Goal: Transaction & Acquisition: Obtain resource

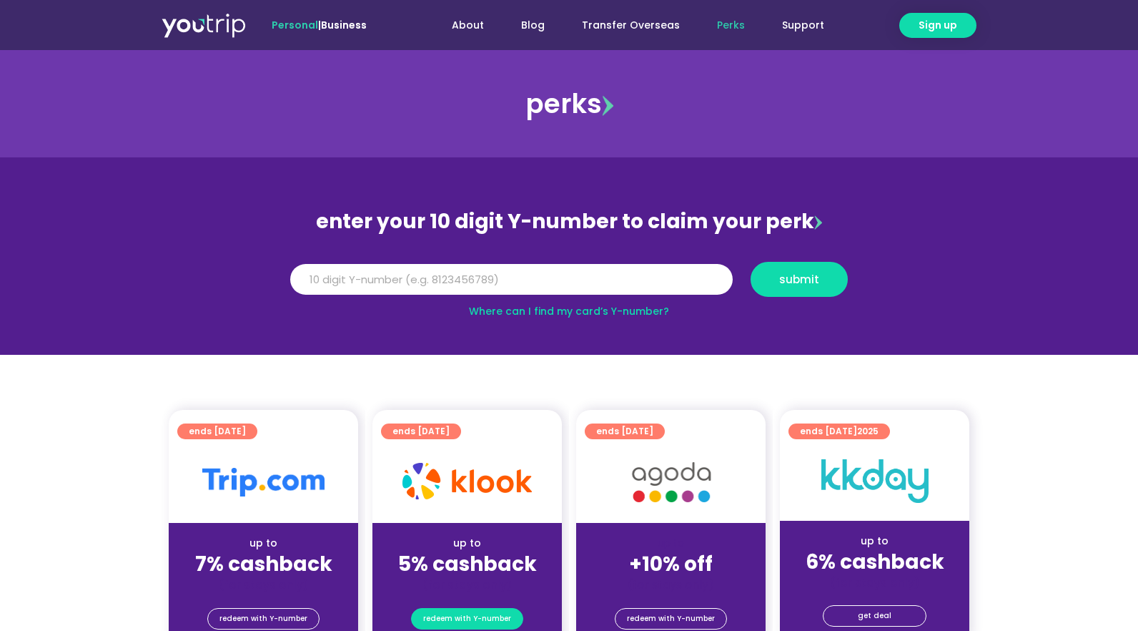
click at [476, 622] on span "redeem with Y-number" at bounding box center [467, 619] width 88 height 20
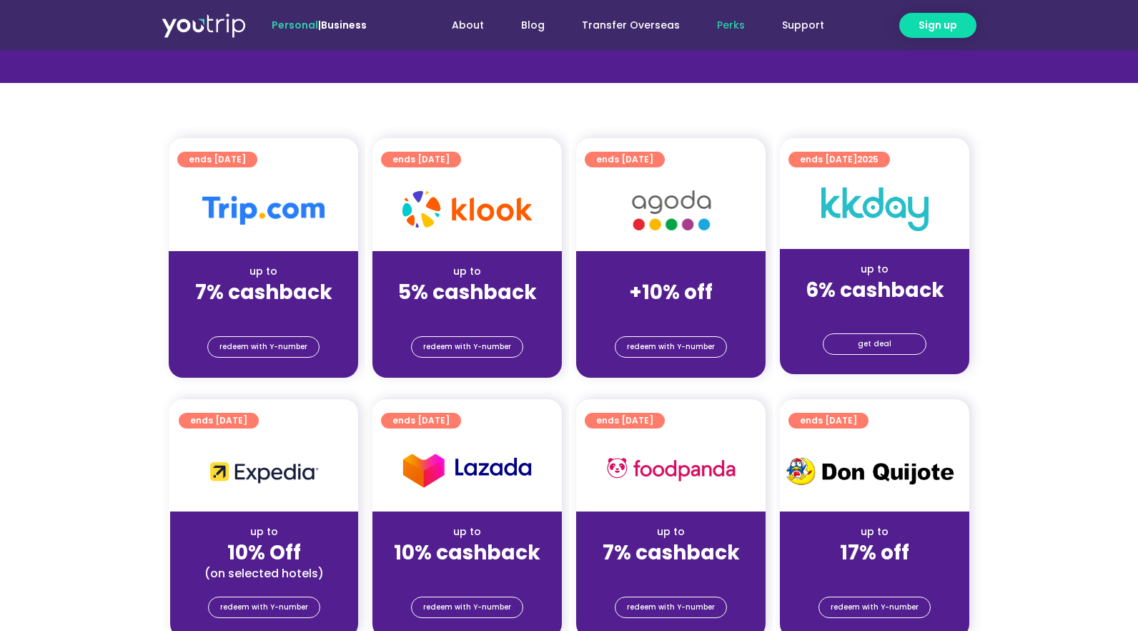
scroll to position [157, 0]
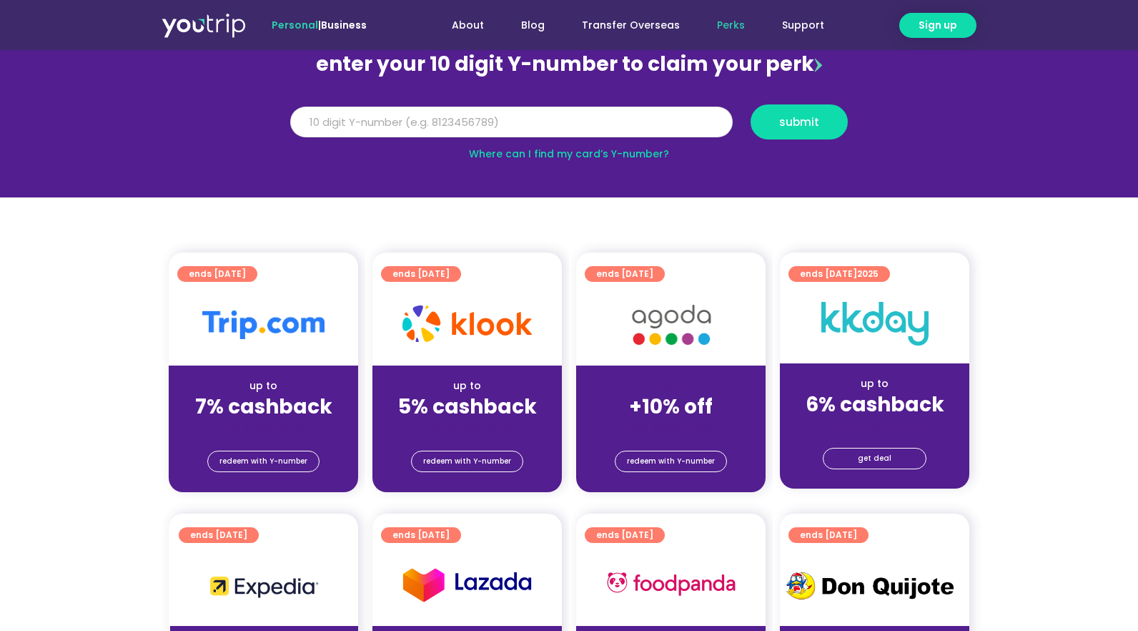
click at [415, 125] on input "Y Number" at bounding box center [511, 122] width 443 height 31
paste input "8141710514"
type input "8141710514"
click at [767, 126] on span "submit" at bounding box center [799, 122] width 73 height 11
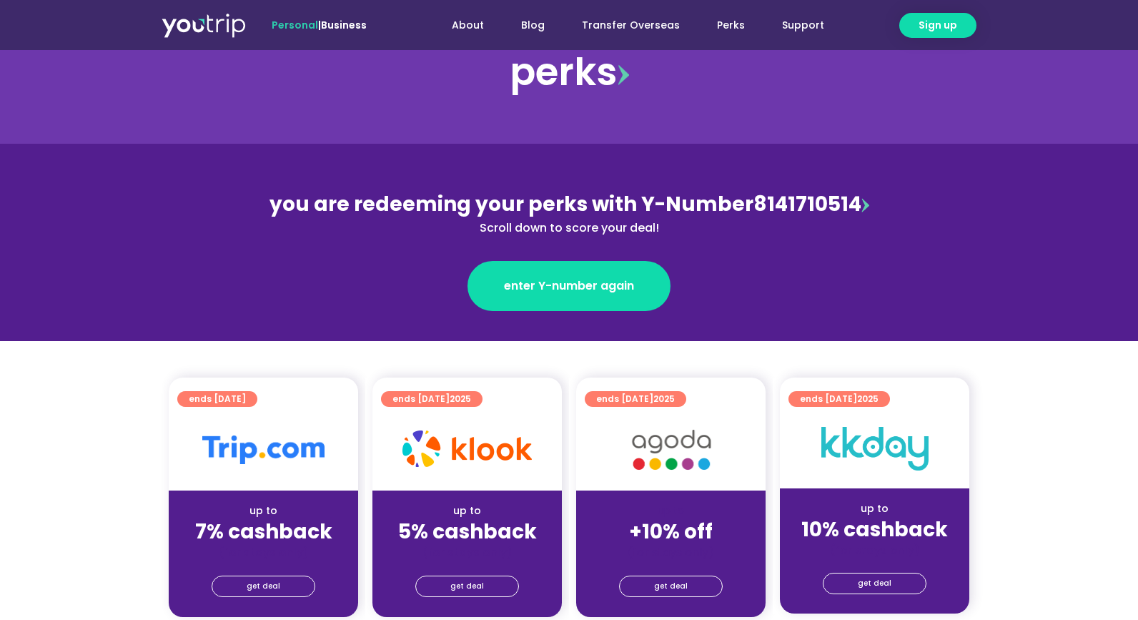
scroll to position [143, 0]
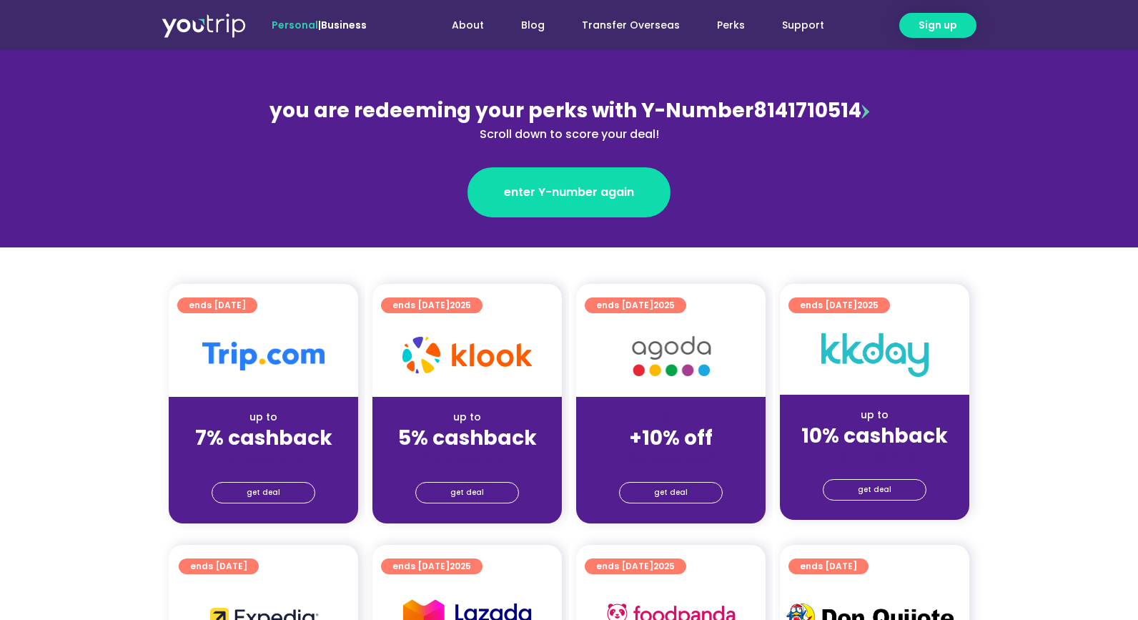
click at [476, 452] on div "(for stays only)" at bounding box center [467, 458] width 167 height 15
click at [471, 487] on span "get deal" at bounding box center [468, 493] width 34 height 20
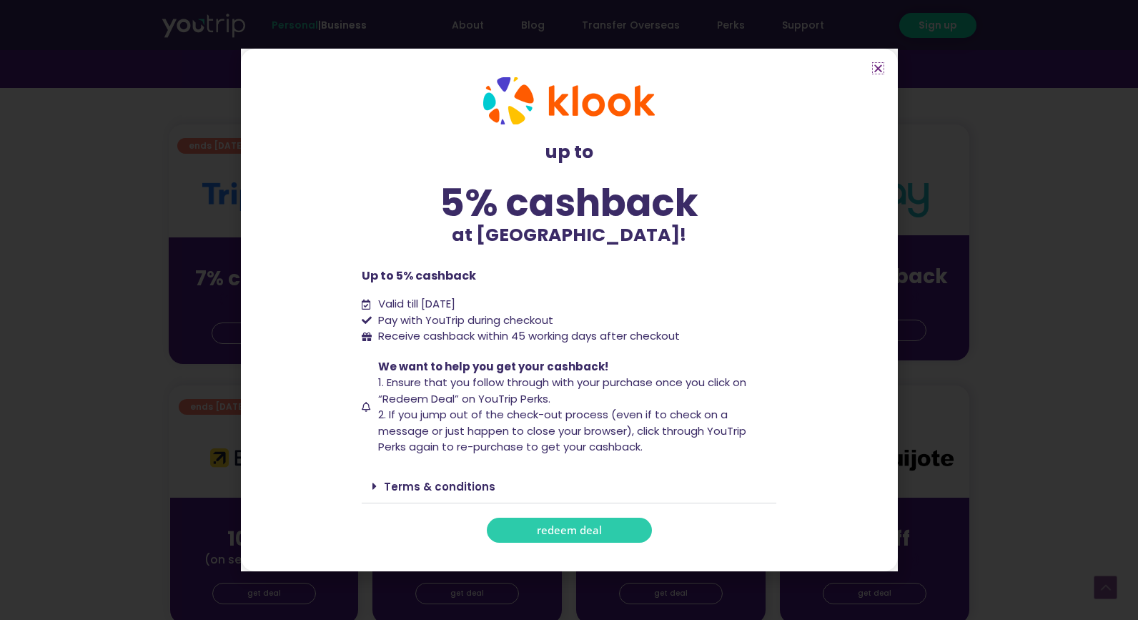
scroll to position [358, 0]
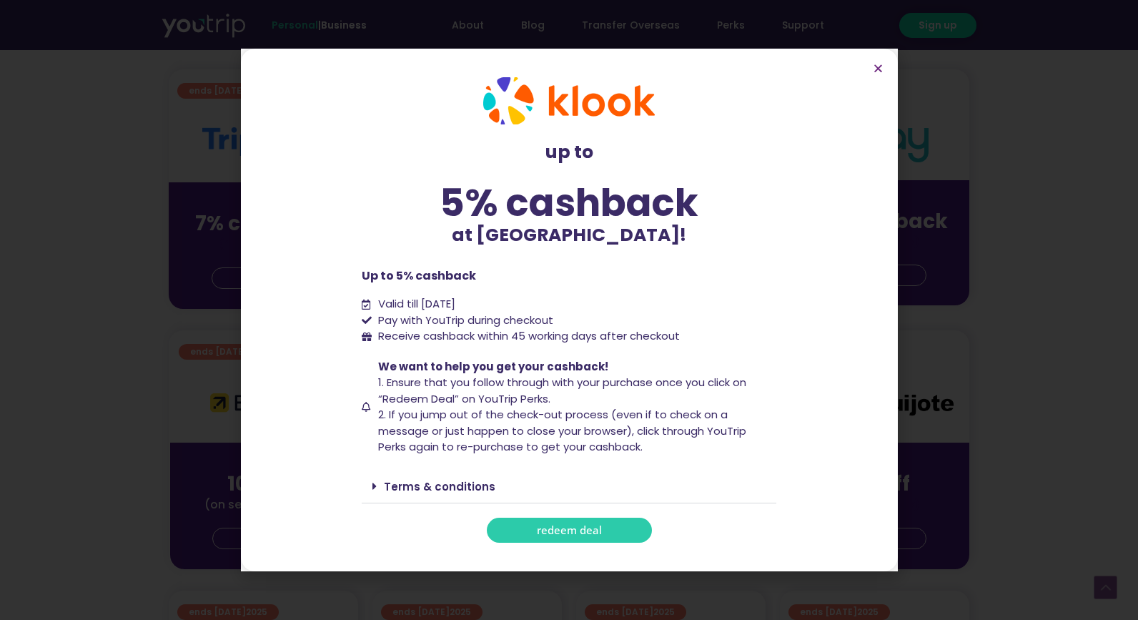
click at [376, 486] on icon at bounding box center [375, 486] width 4 height 11
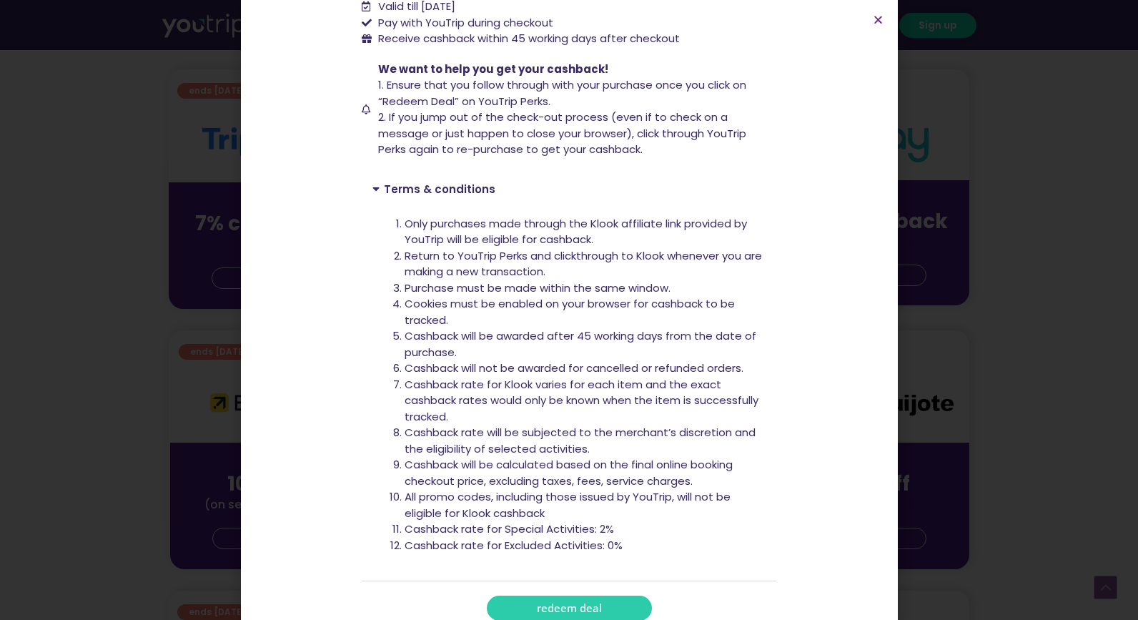
scroll to position [267, 0]
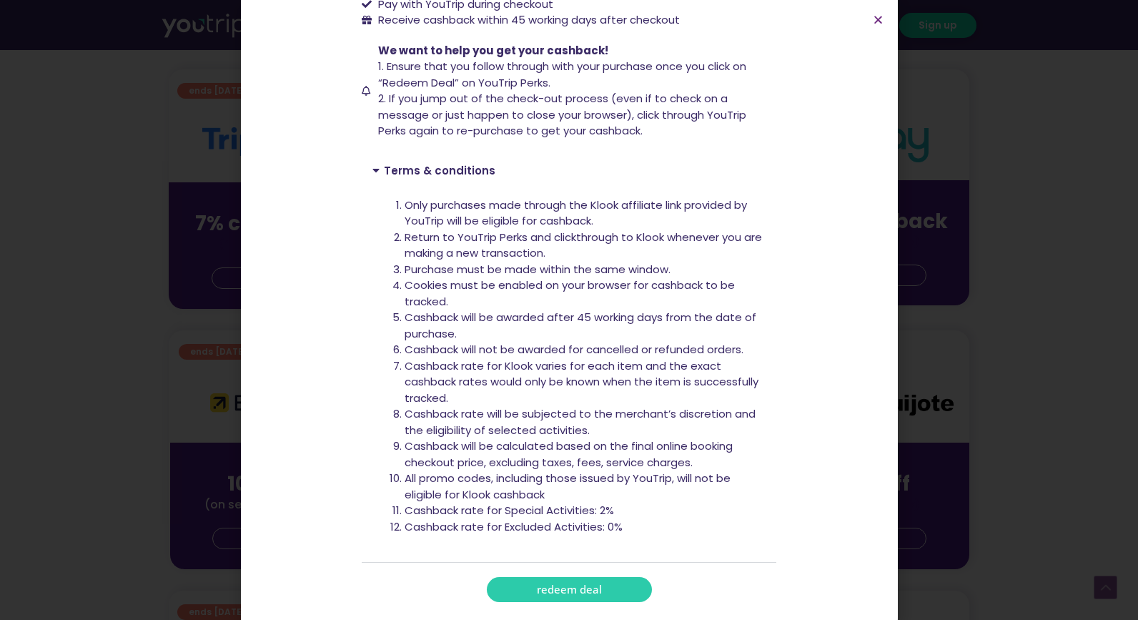
click at [129, 361] on div "up to 5% cashback at Klook! up to 5% cashback at Klook! Up to 5% cashback Valid…" at bounding box center [569, 310] width 1138 height 620
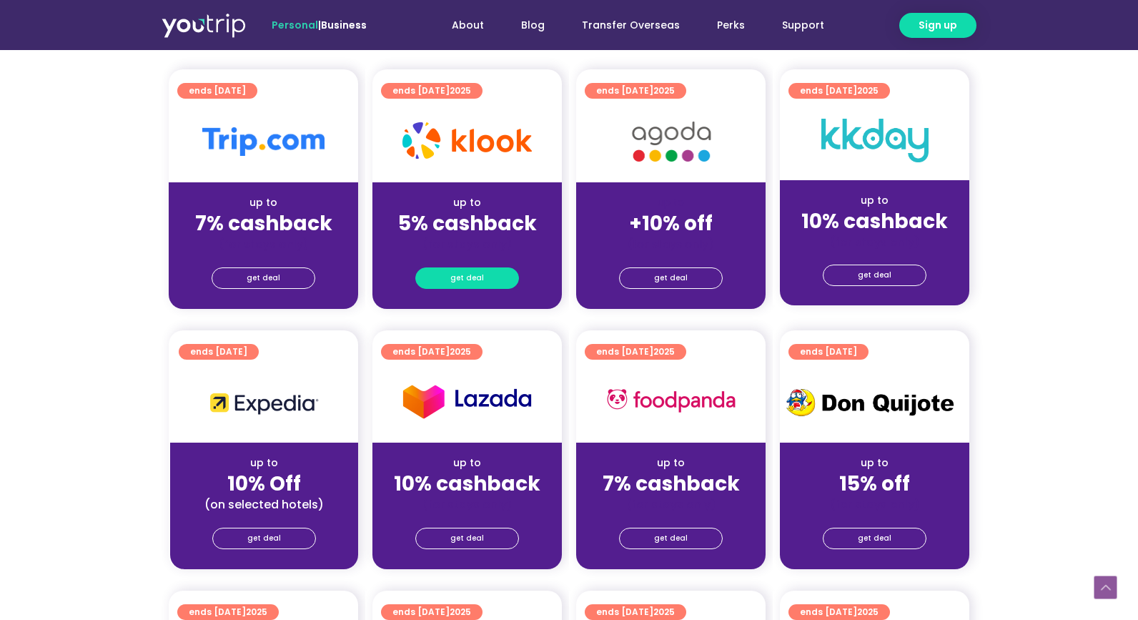
click at [443, 272] on link "get deal" at bounding box center [467, 277] width 104 height 21
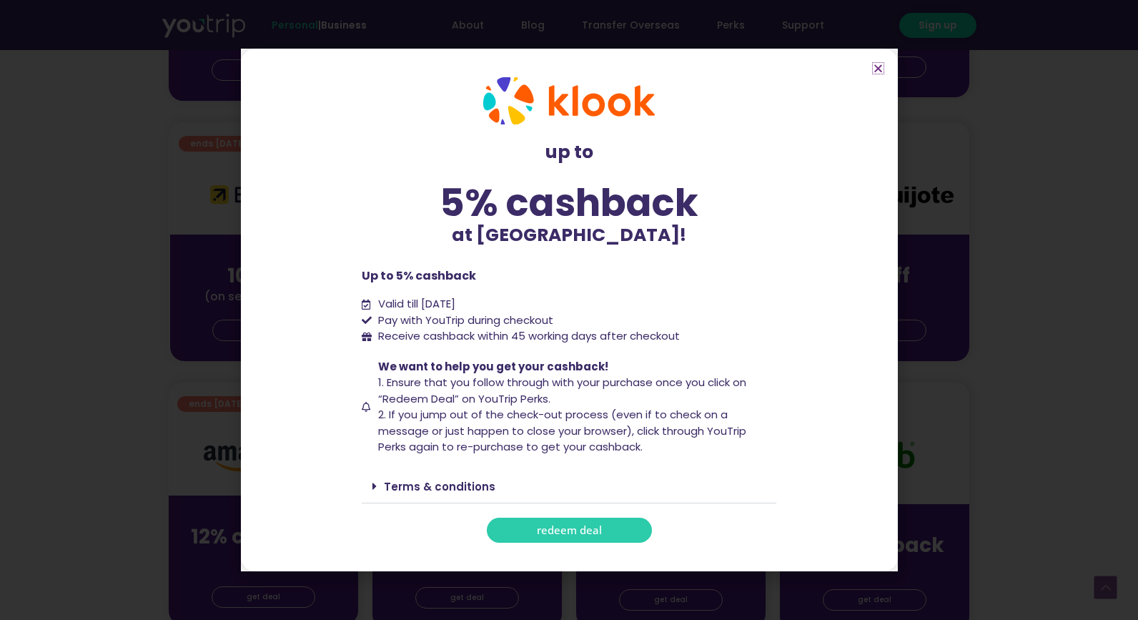
scroll to position [572, 0]
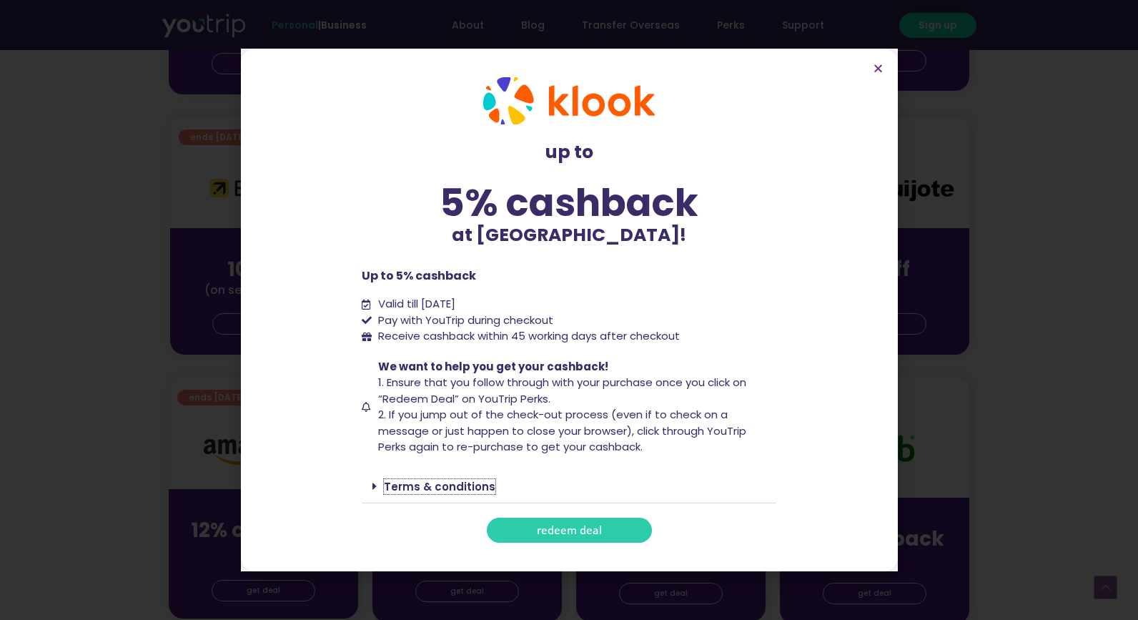
click at [383, 484] on div "Terms & conditions" at bounding box center [569, 487] width 415 height 34
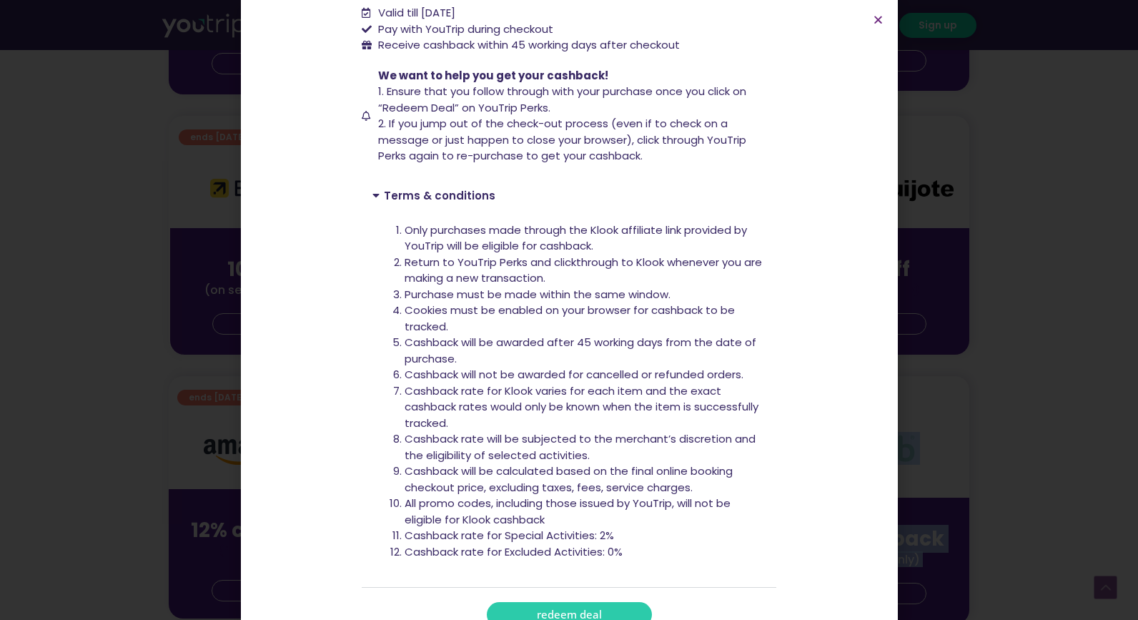
scroll to position [267, 0]
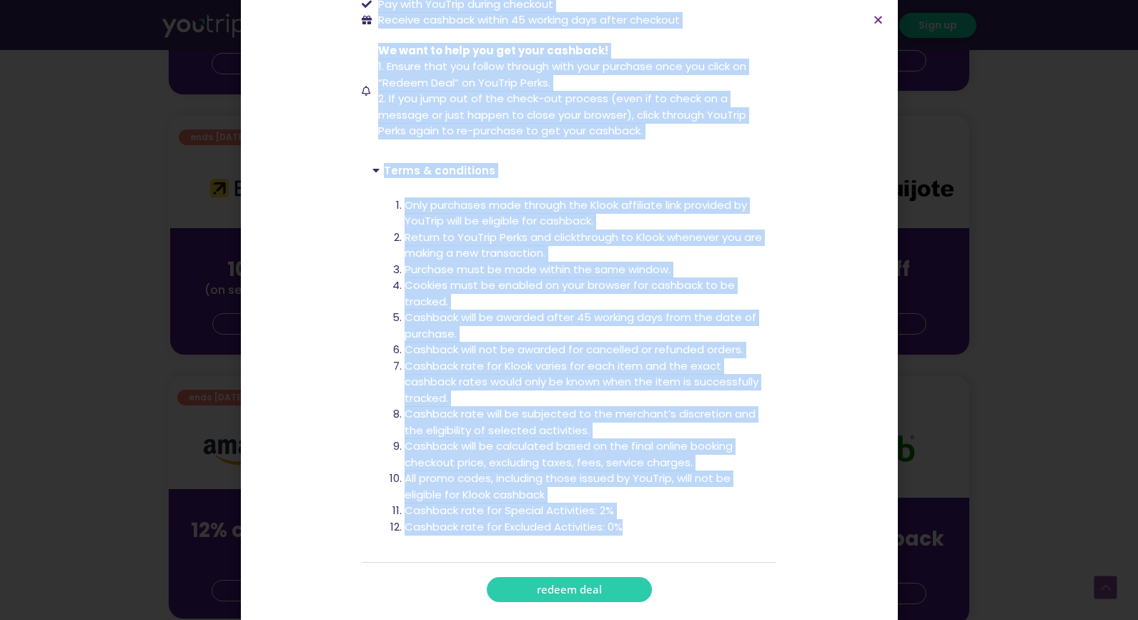
drag, startPoint x: 360, startPoint y: 101, endPoint x: 634, endPoint y: 532, distance: 510.8
click at [634, 532] on div "up to 5% cashback at Klook! up to 5% cashback at Klook! Up to 5% cashback Valid…" at bounding box center [569, 181] width 429 height 855
copy div "Up to 5% cashback Valid till 31 December 2025 Pay with YouTrip during checkout …"
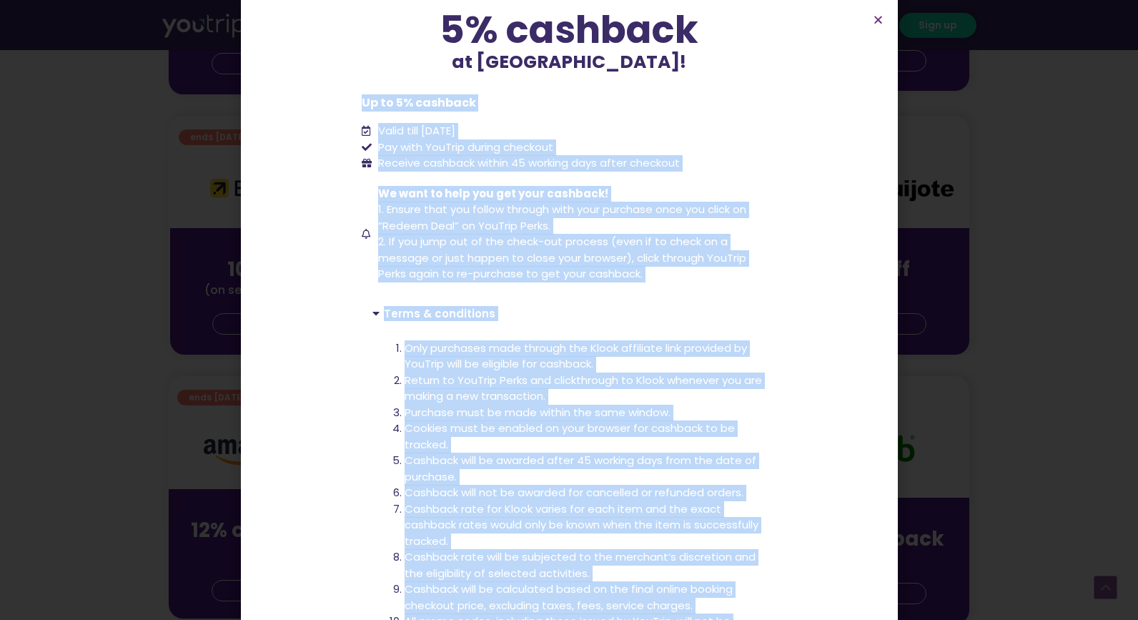
click at [333, 257] on section "up to 5% cashback at Klook! up to 5% cashback at Klook! Up to 5% cashback Valid…" at bounding box center [569, 325] width 657 height 898
